Goal: Task Accomplishment & Management: Use online tool/utility

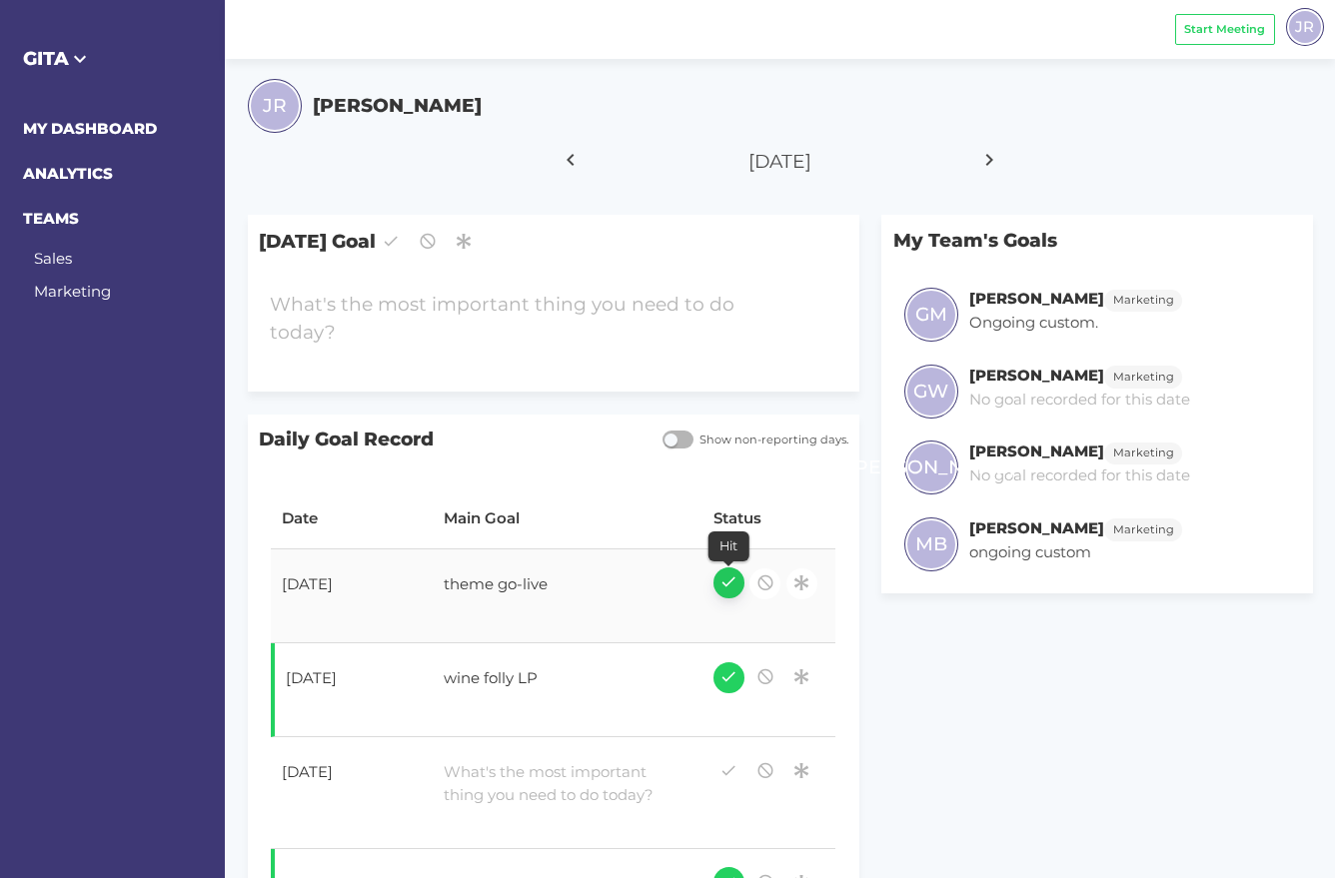
click at [719, 585] on icon "button" at bounding box center [728, 582] width 18 height 27
click at [420, 310] on div at bounding box center [529, 319] width 541 height 79
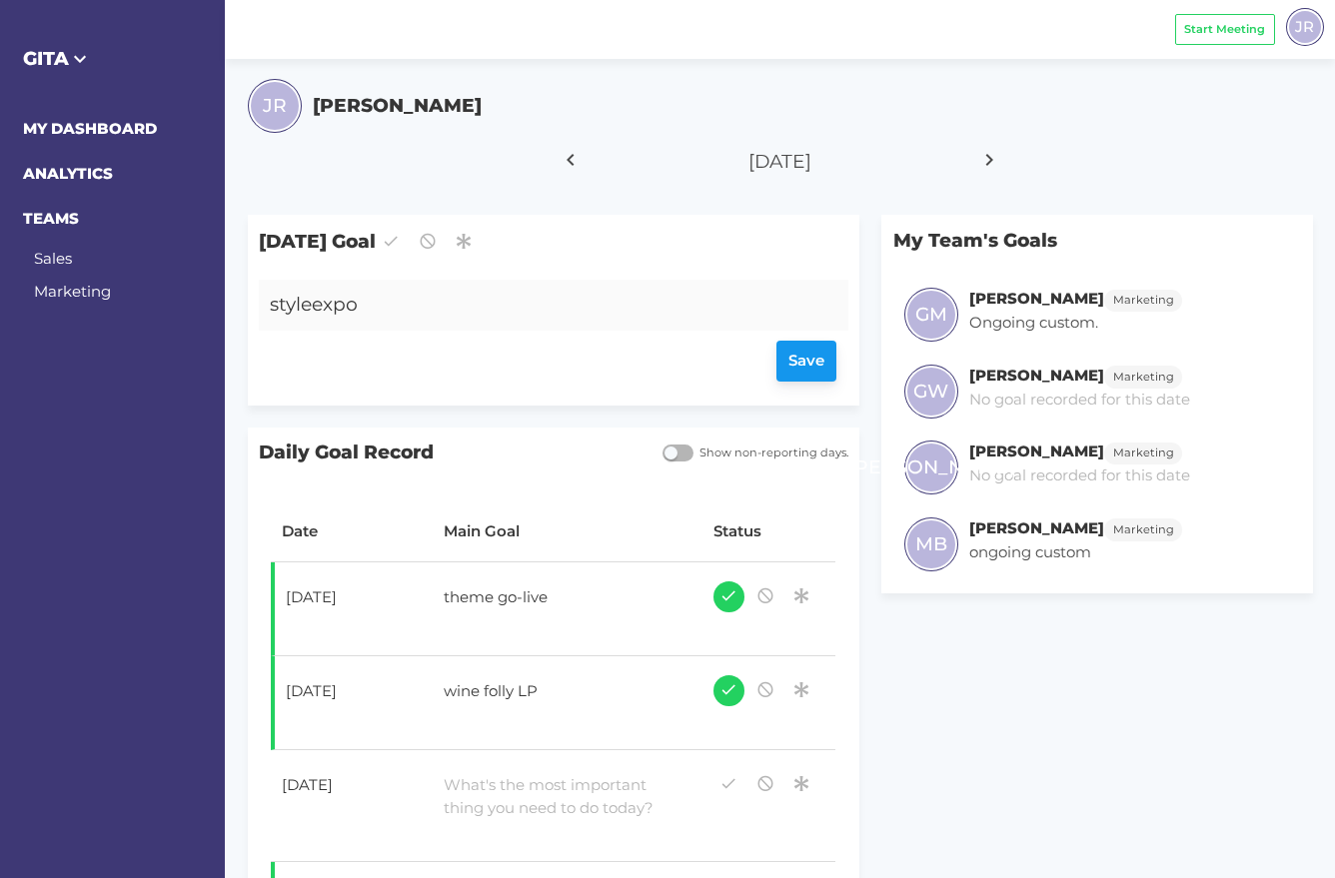
click at [816, 361] on div "Save" at bounding box center [553, 362] width 567 height 41
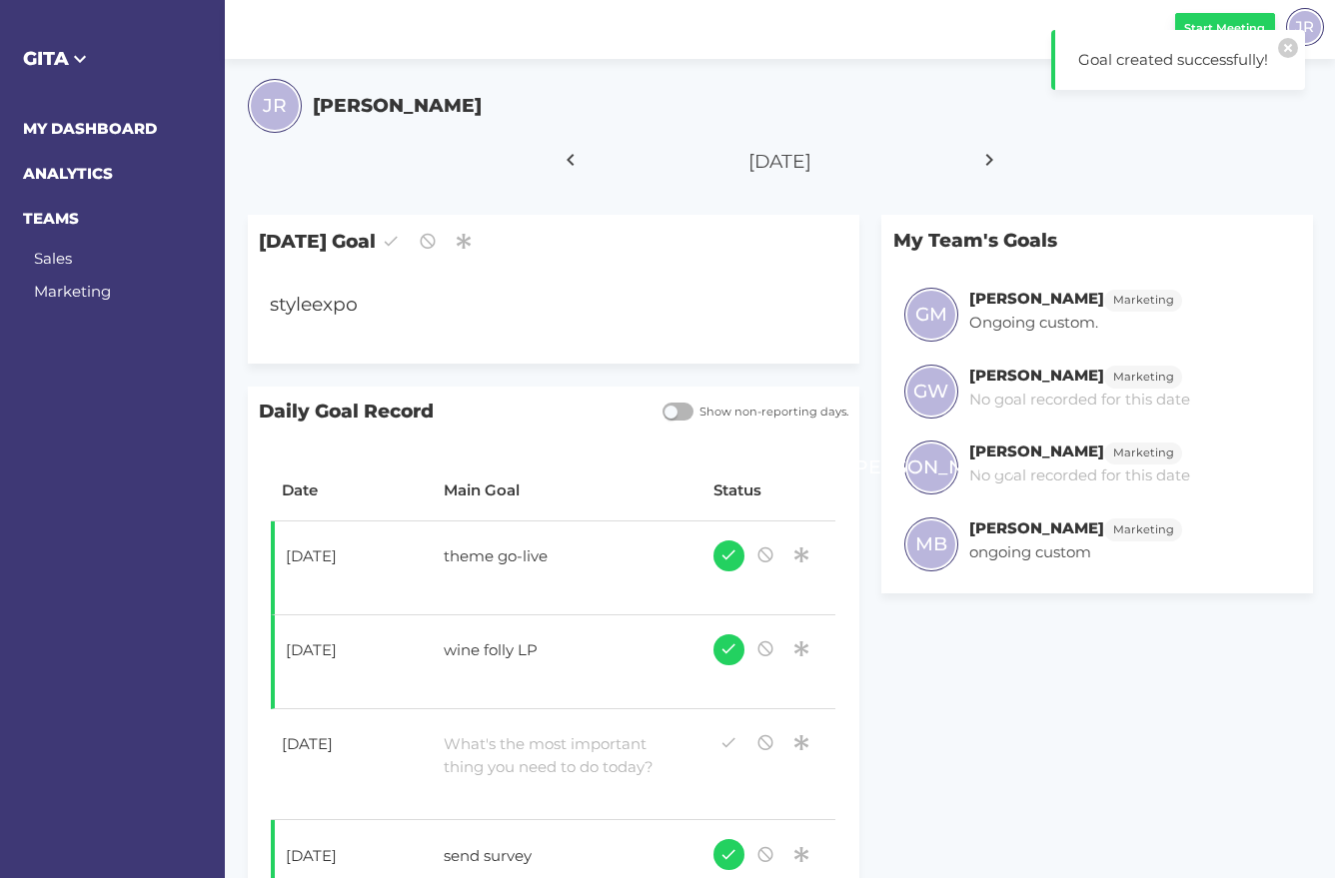
click at [1230, 20] on span "Start Meeting" at bounding box center [1224, 28] width 81 height 17
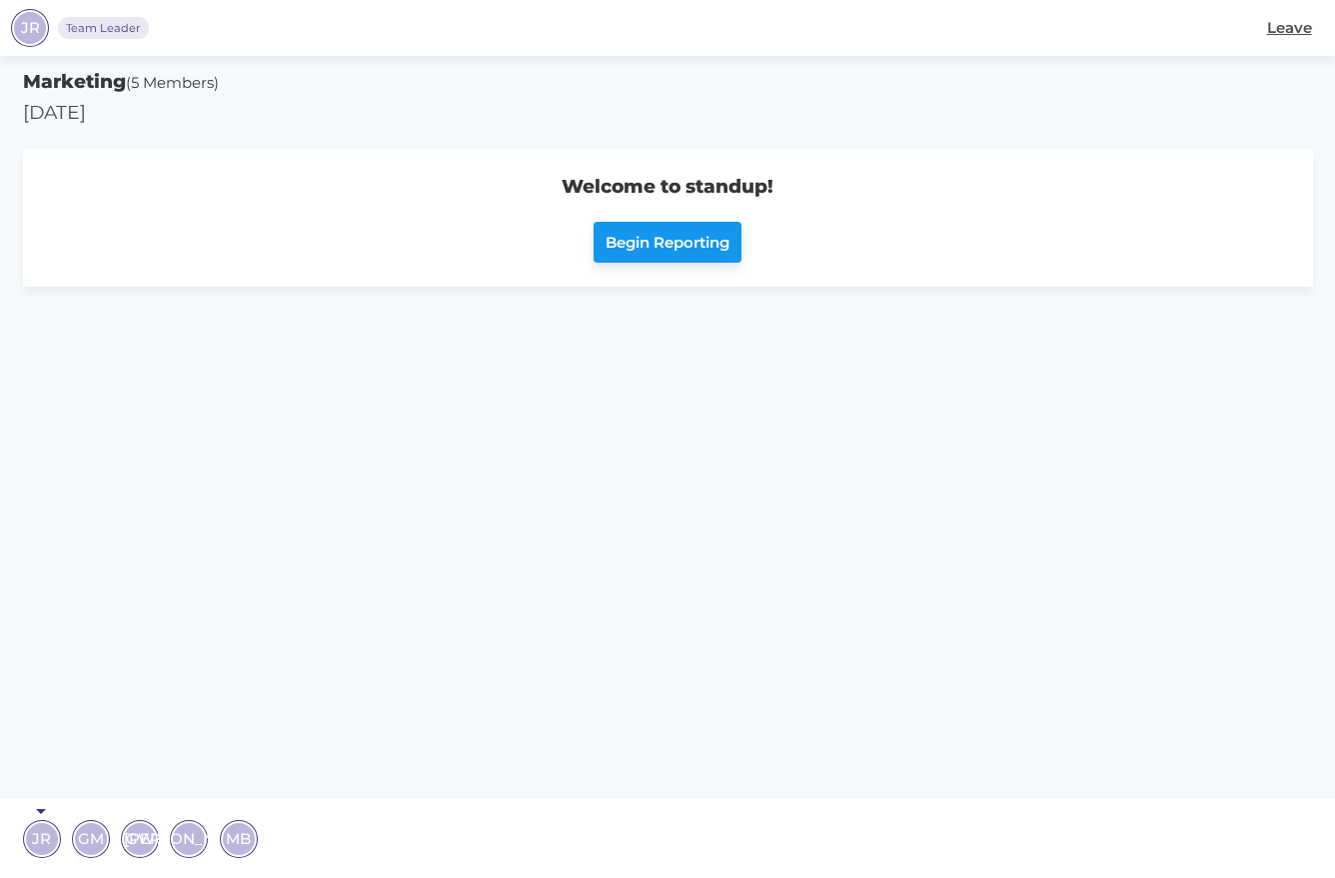
click at [689, 245] on span "Begin Reporting" at bounding box center [667, 243] width 124 height 23
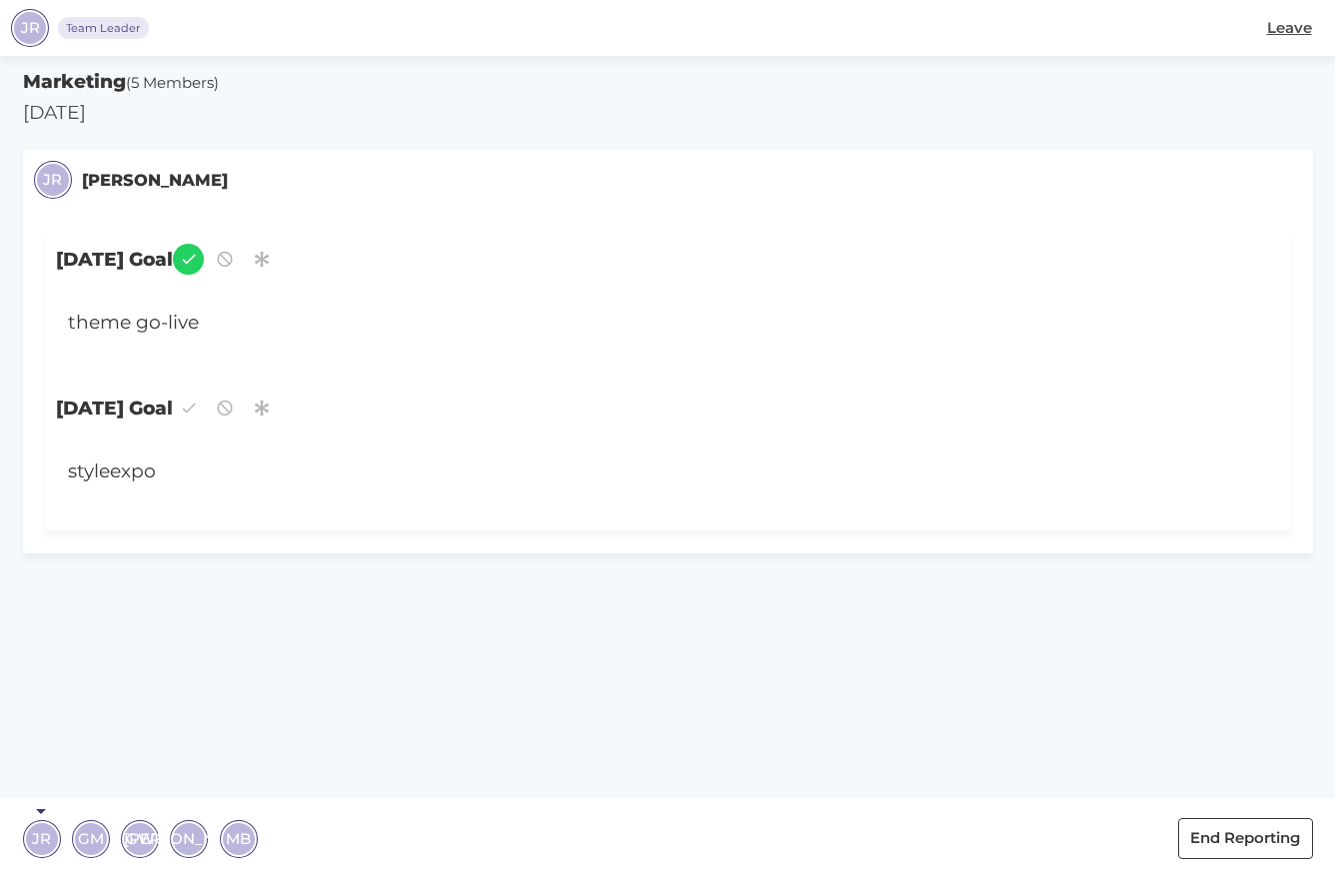
click at [90, 841] on span "GM" at bounding box center [91, 838] width 26 height 23
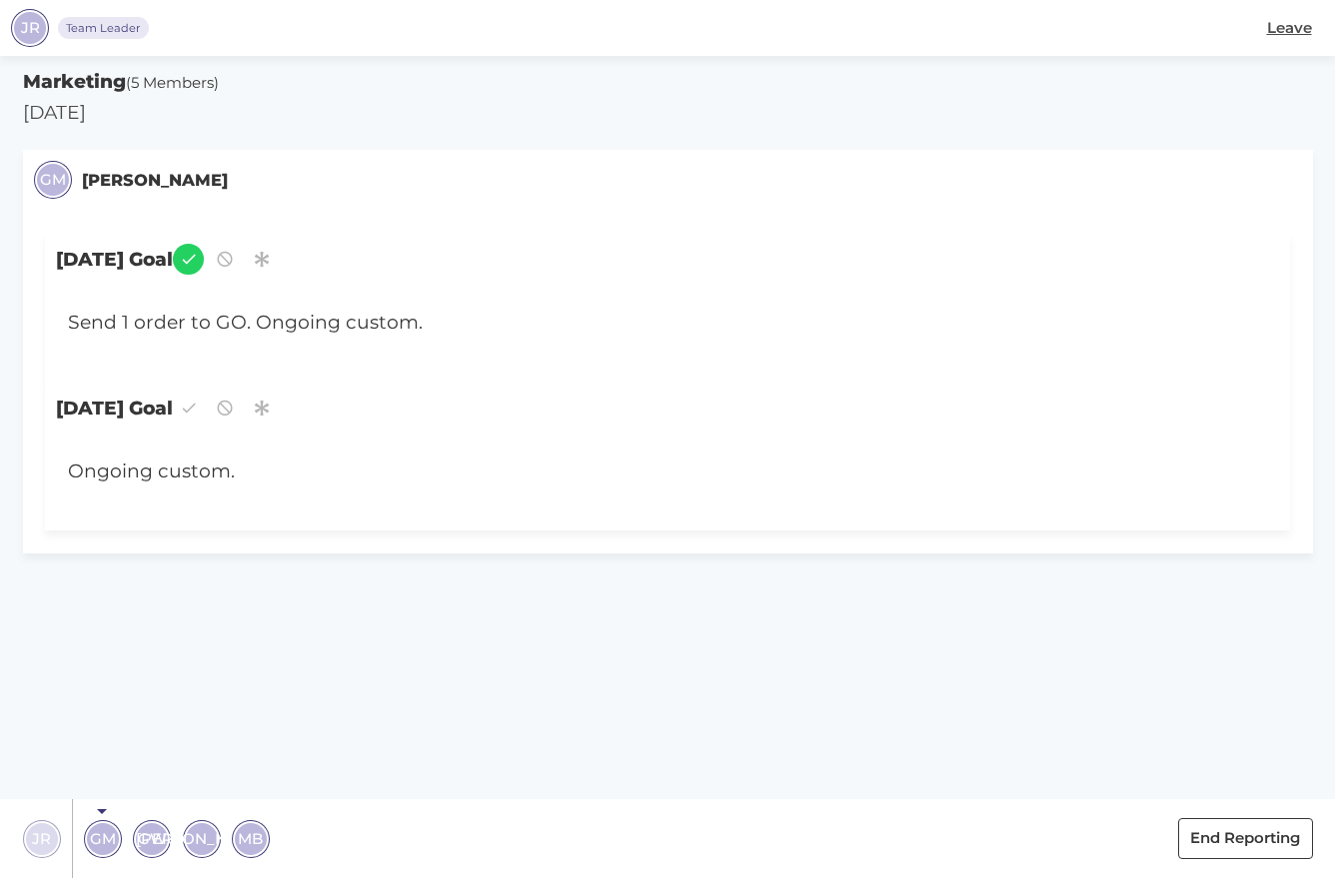
click at [43, 842] on span "JR" at bounding box center [41, 838] width 19 height 23
click at [144, 474] on div "styleexpo" at bounding box center [616, 472] width 1121 height 51
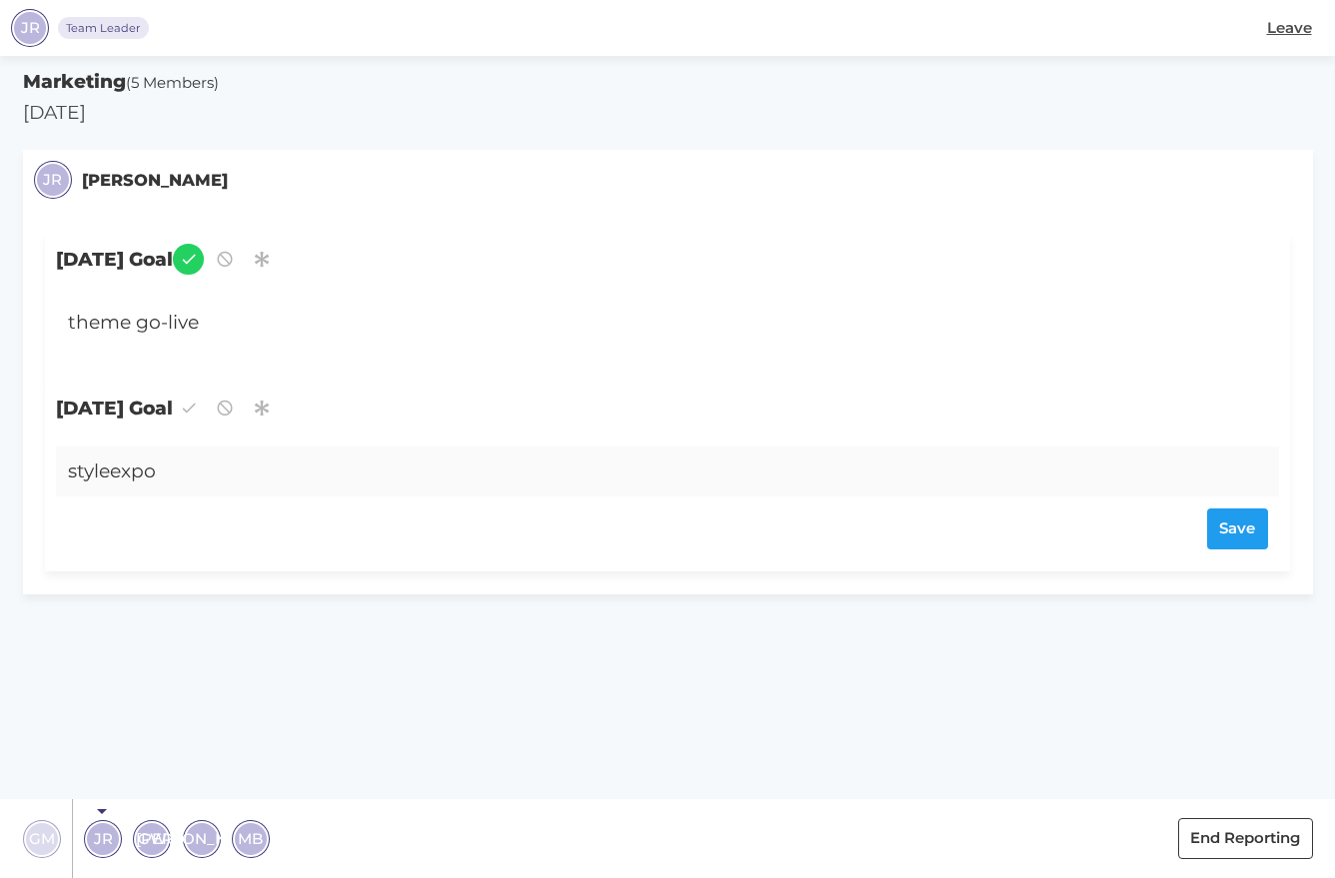
click at [160, 476] on div "styleexpo" at bounding box center [616, 472] width 1121 height 51
click at [107, 477] on div "styleexpo" at bounding box center [616, 472] width 1121 height 51
click at [201, 476] on div "style expo" at bounding box center [616, 472] width 1121 height 51
click at [332, 474] on div "style expo - review invoices, prep for custom shoot" at bounding box center [616, 472] width 1121 height 51
click at [1223, 530] on div "Save" at bounding box center [668, 529] width 1200 height 41
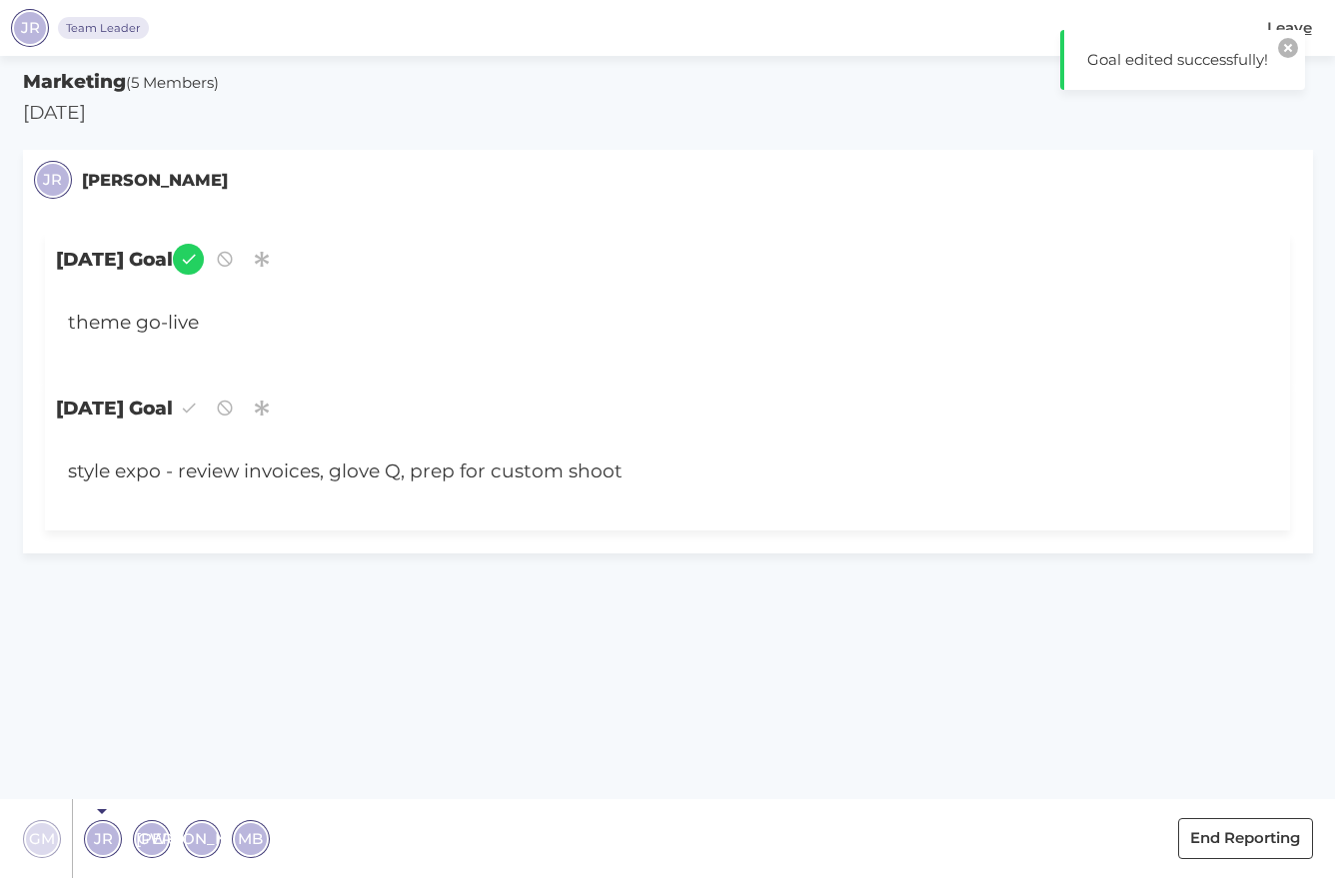
click at [1287, 47] on button "button" at bounding box center [1288, 48] width 20 height 20
click at [100, 838] on span "JR" at bounding box center [103, 838] width 19 height 23
click at [152, 835] on span "GW" at bounding box center [152, 838] width 29 height 23
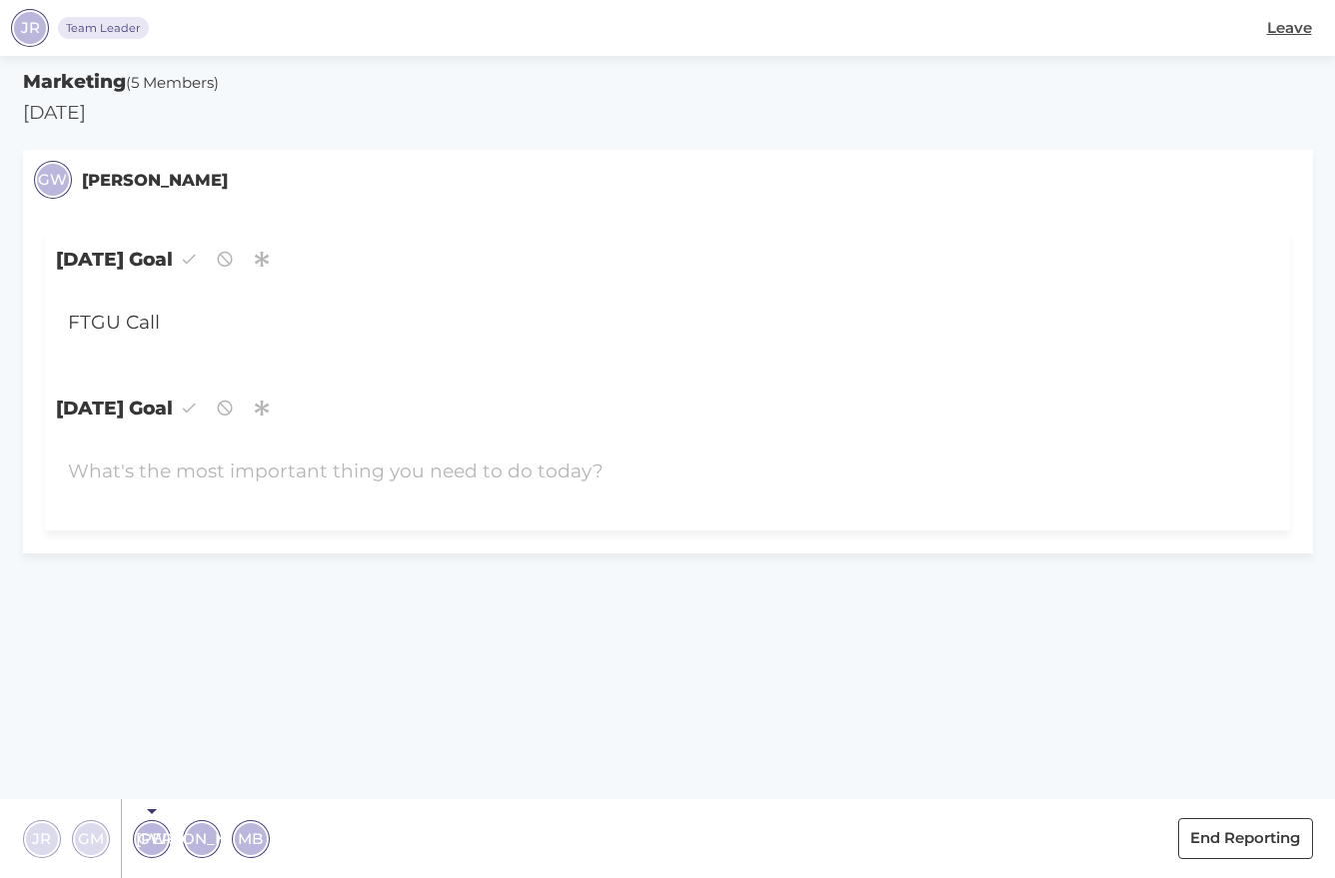
click at [199, 838] on span "[PERSON_NAME]" at bounding box center [201, 838] width 131 height 23
click at [240, 845] on span "MB" at bounding box center [250, 838] width 25 height 23
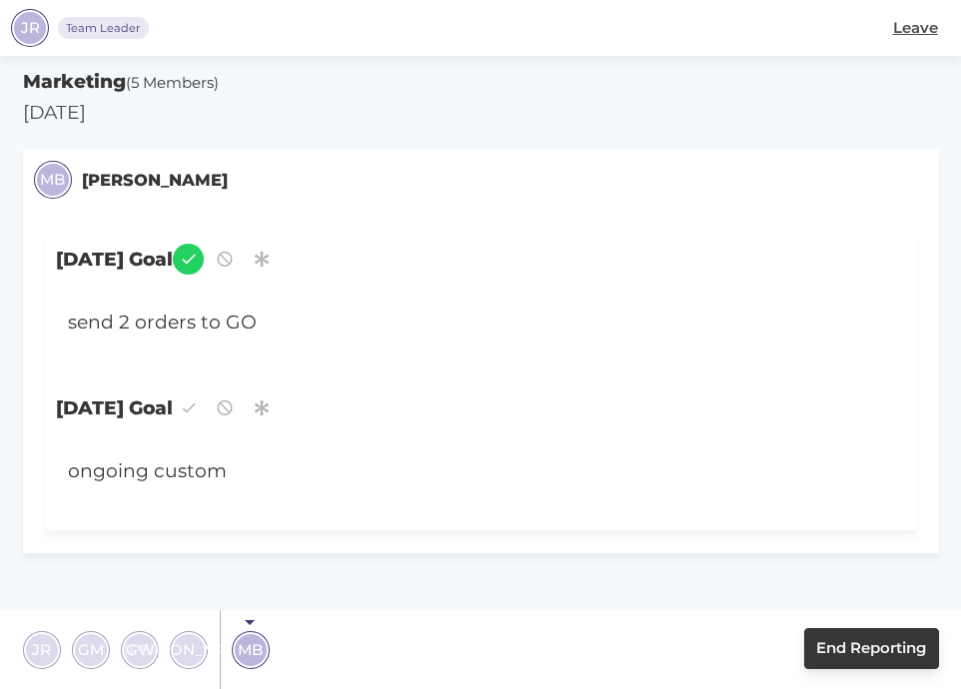
click at [876, 646] on span "End Reporting" at bounding box center [871, 648] width 110 height 23
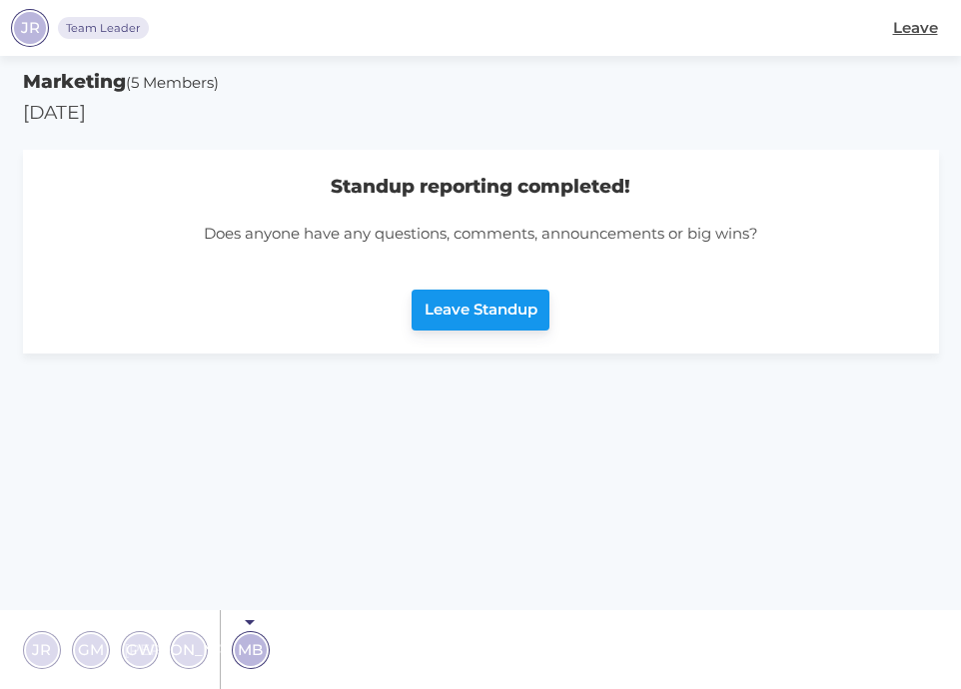
click at [513, 309] on span "Leave Standup" at bounding box center [481, 310] width 113 height 23
